Goal: Find specific page/section: Find specific page/section

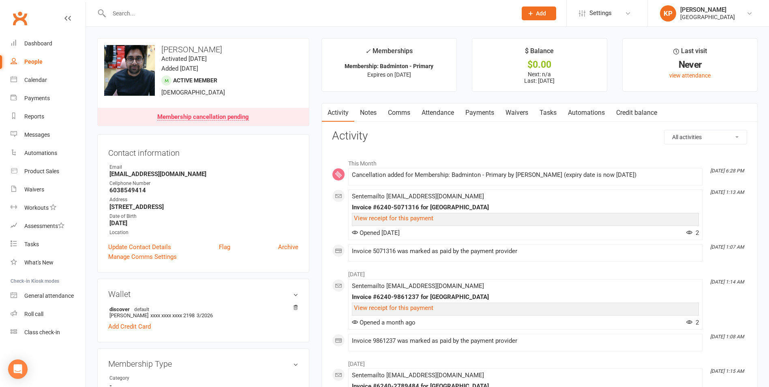
click at [175, 13] on input "text" at bounding box center [309, 13] width 405 height 11
paste input "sai chilara"
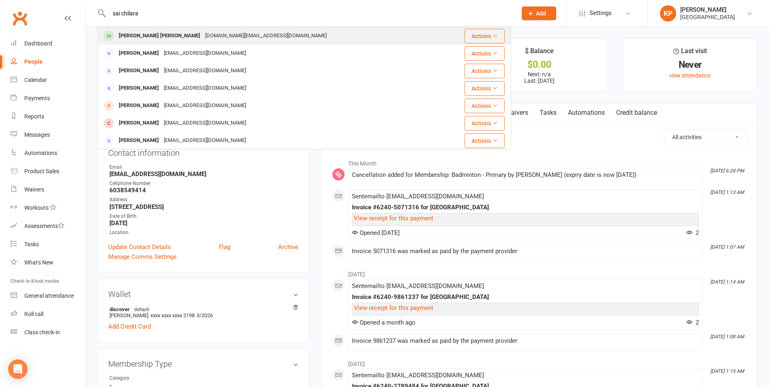
type input "sai chilara"
click at [203, 32] on div "[DOMAIN_NAME][EMAIL_ADDRESS][DOMAIN_NAME]" at bounding box center [266, 36] width 127 height 12
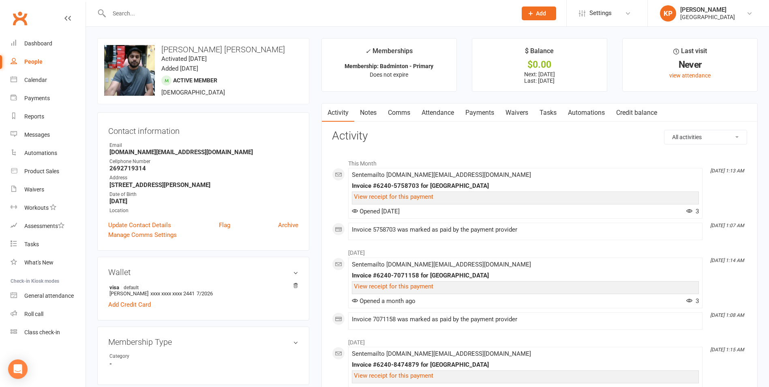
click at [479, 111] on link "Payments" at bounding box center [480, 112] width 40 height 19
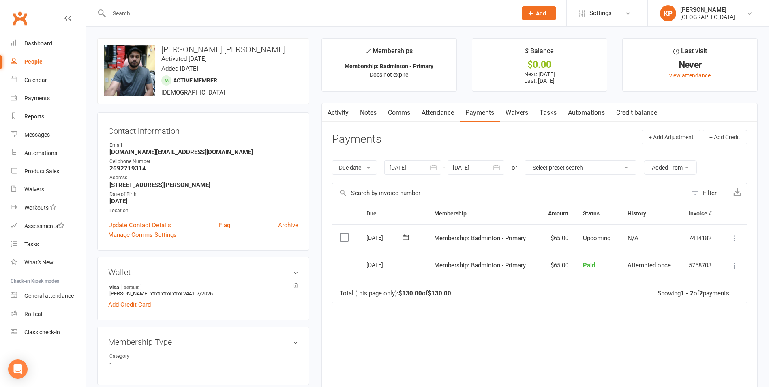
click at [430, 167] on button "button" at bounding box center [434, 167] width 15 height 15
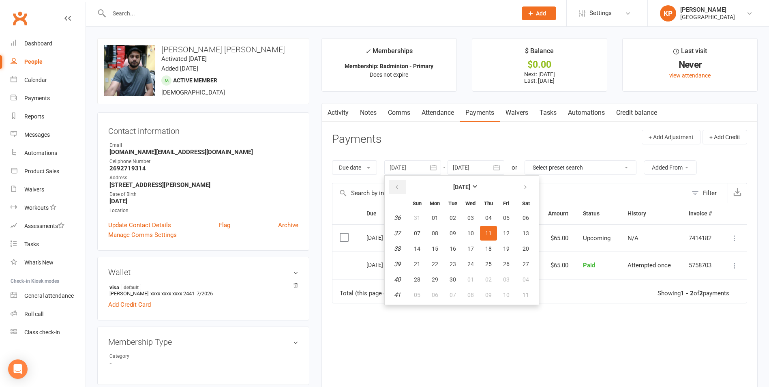
click at [403, 190] on button "button" at bounding box center [397, 187] width 17 height 15
click at [413, 211] on button "29" at bounding box center [417, 217] width 17 height 15
type input "[DATE]"
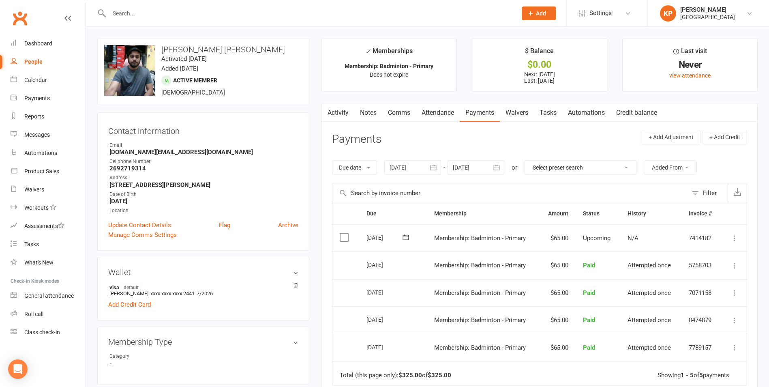
click at [500, 166] on icon "button" at bounding box center [497, 167] width 6 height 5
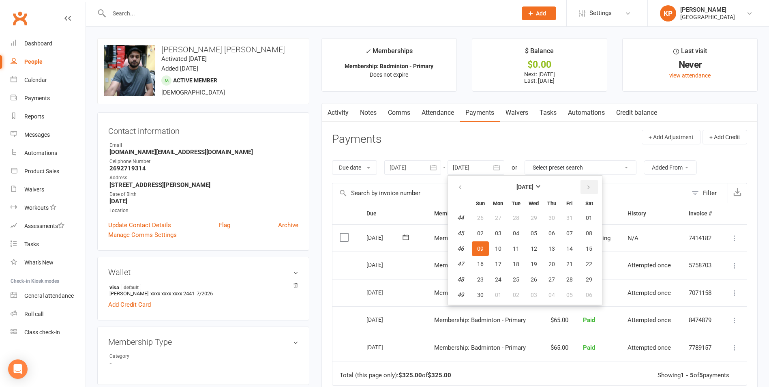
click at [586, 188] on button "button" at bounding box center [589, 187] width 17 height 15
click at [588, 220] on span "06" at bounding box center [589, 218] width 6 height 6
type input "[DATE]"
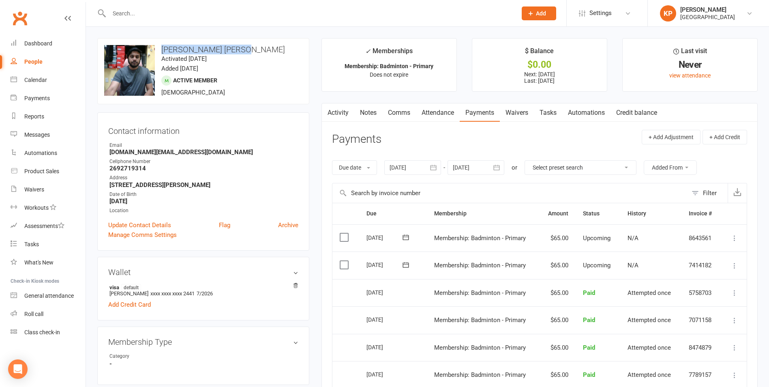
drag, startPoint x: 161, startPoint y: 52, endPoint x: 238, endPoint y: 49, distance: 76.7
click at [238, 49] on h3 "[PERSON_NAME] [PERSON_NAME]" at bounding box center [203, 49] width 198 height 9
copy h3 "[PERSON_NAME] [PERSON_NAME]"
click at [248, 56] on div "upload photo change photo [PERSON_NAME] [PERSON_NAME] Activated [DATE] Added [D…" at bounding box center [203, 71] width 212 height 66
